Goal: Information Seeking & Learning: Learn about a topic

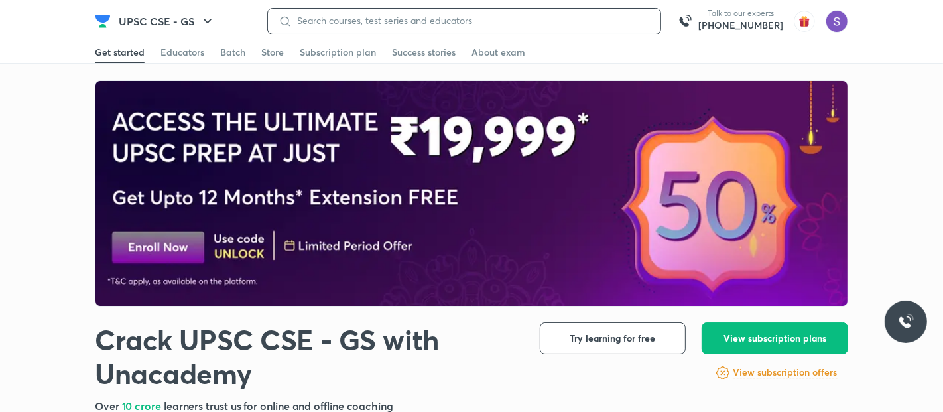
click at [406, 23] on input at bounding box center [471, 20] width 358 height 11
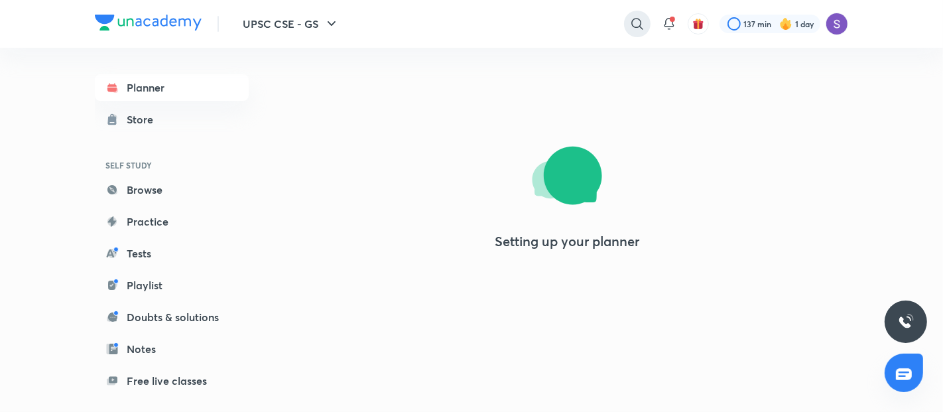
click at [638, 21] on icon at bounding box center [637, 24] width 16 height 16
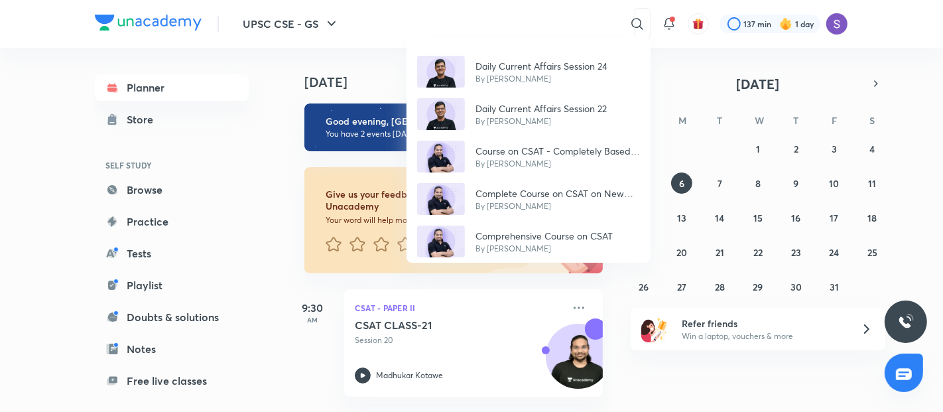
click at [509, 21] on div "Daily Current Affairs Session 24 By [PERSON_NAME] Daily Current Affairs Session…" at bounding box center [471, 206] width 943 height 412
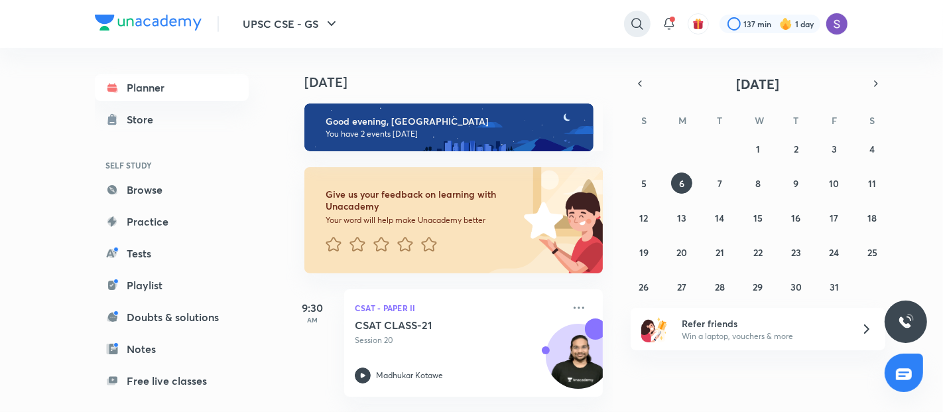
click at [641, 20] on icon at bounding box center [637, 24] width 16 height 16
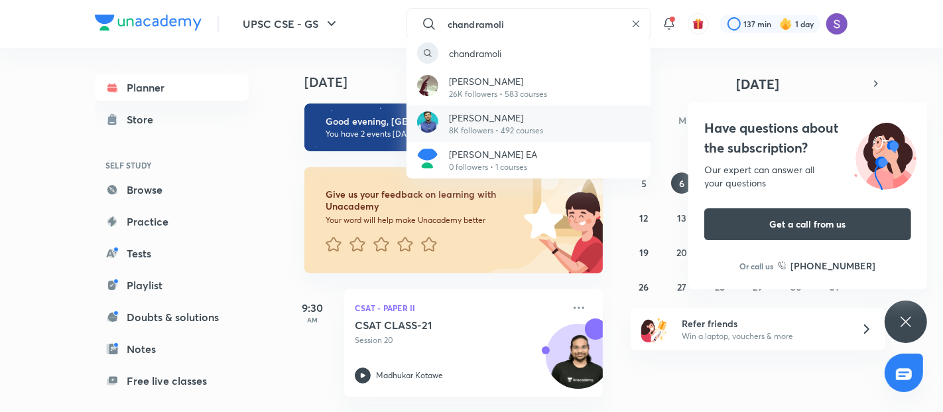
type input "chandramoli"
click at [505, 114] on p "[PERSON_NAME]" at bounding box center [496, 118] width 94 height 14
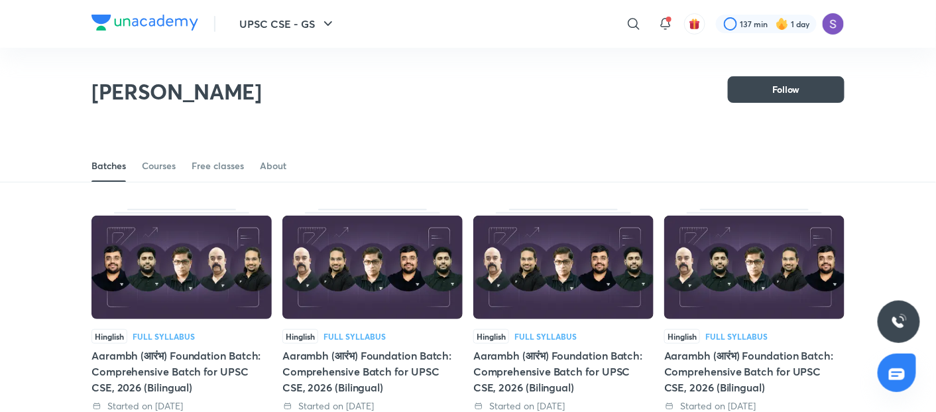
scroll to position [58, 0]
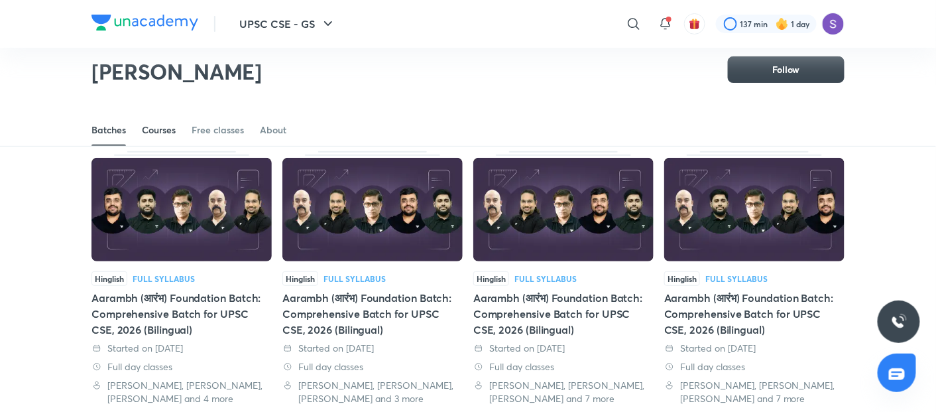
click at [166, 127] on div "Courses" at bounding box center [159, 129] width 34 height 13
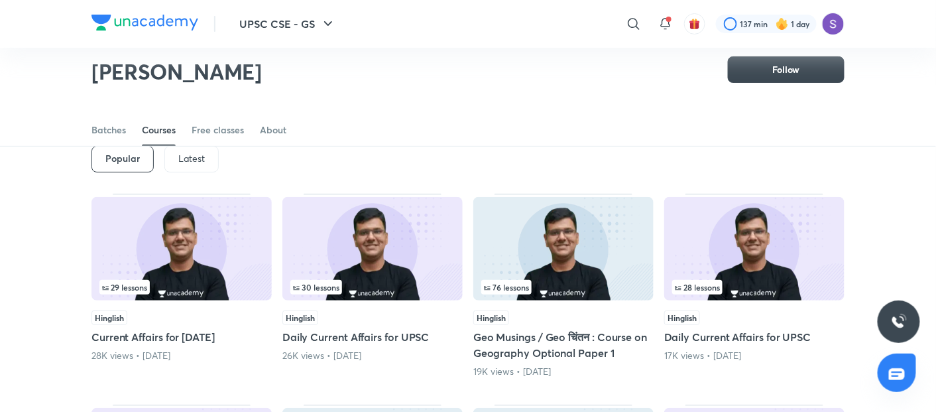
click at [184, 164] on p "Latest" at bounding box center [191, 158] width 27 height 11
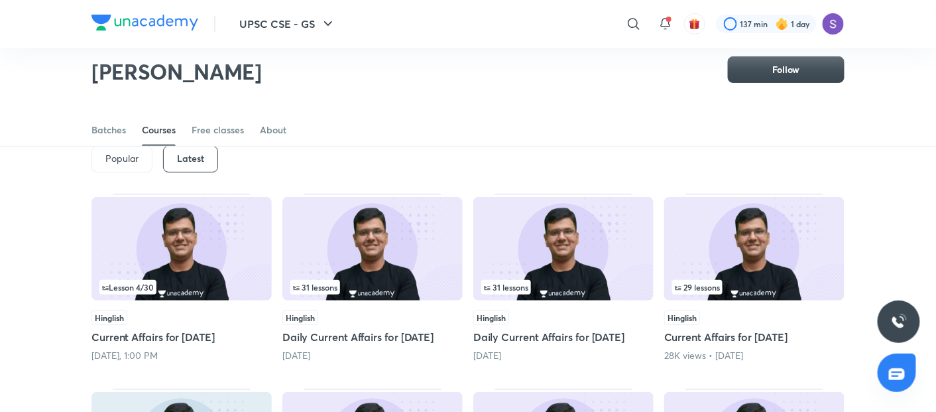
click at [162, 237] on img at bounding box center [182, 248] width 180 height 103
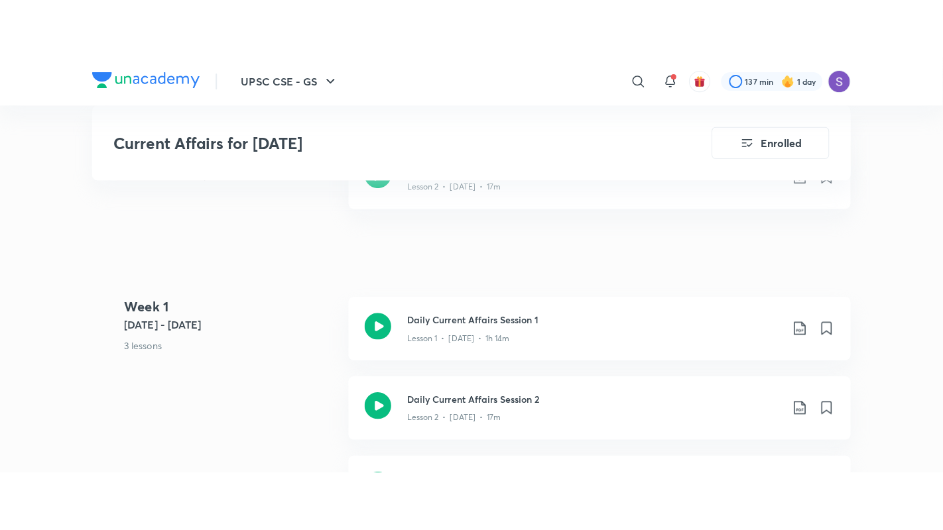
scroll to position [605, 0]
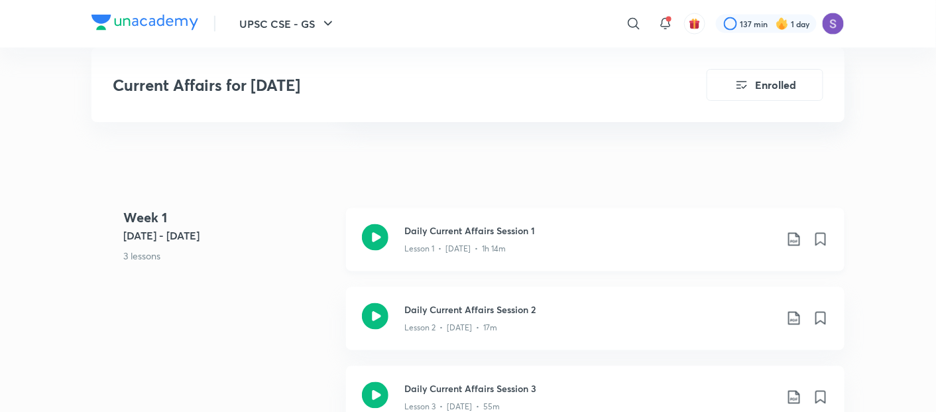
click at [369, 245] on icon at bounding box center [375, 237] width 27 height 27
